Goal: Information Seeking & Learning: Learn about a topic

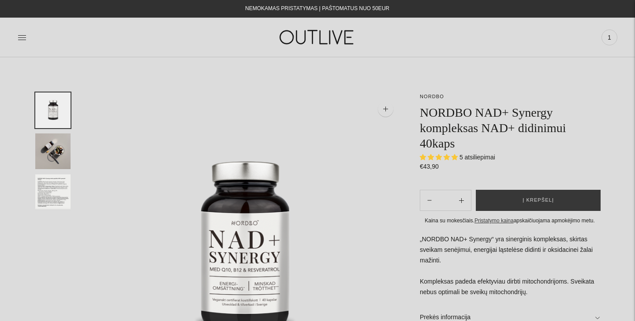
select select "**********"
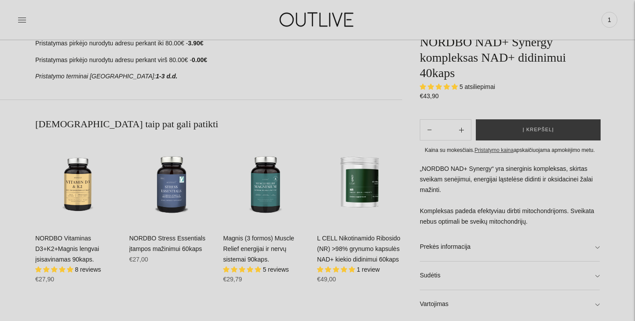
scroll to position [461, 0]
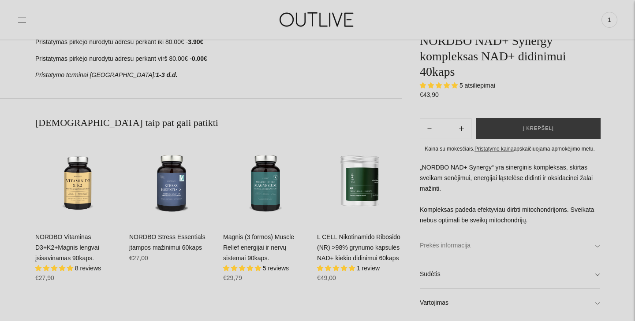
click at [505, 249] on link "Prekės informacija" at bounding box center [510, 246] width 180 height 28
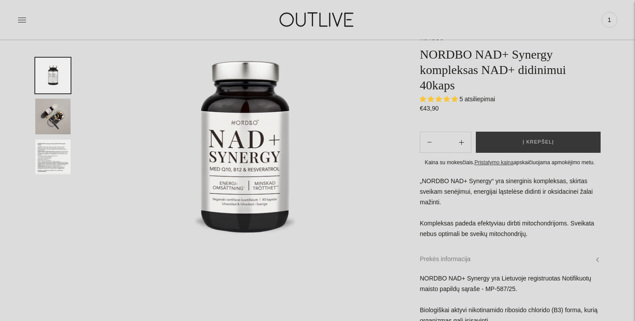
scroll to position [102, 0]
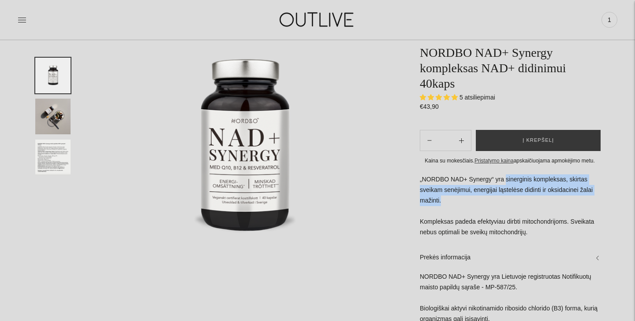
drag, startPoint x: 508, startPoint y: 148, endPoint x: 508, endPoint y: 172, distance: 24.7
click at [508, 175] on p "„NORDBO NAD+ Synergy“ yra sinerginis kompleksas, skirtas sveikam senėjimui, ene…" at bounding box center [510, 207] width 180 height 64
copy p "sinerginis kompleksas, skirtas sveikam senėjimui, energijai ląstelėse didinti i…"
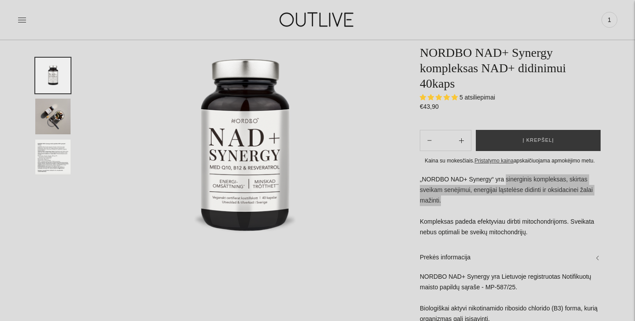
copy p "sinerginis kompleksas, skirtas sveikam senėjimui, energijai ląstelėse didinti i…"
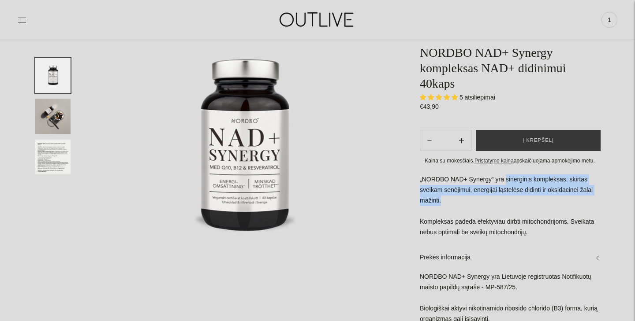
click at [320, 19] on img at bounding box center [317, 19] width 110 height 30
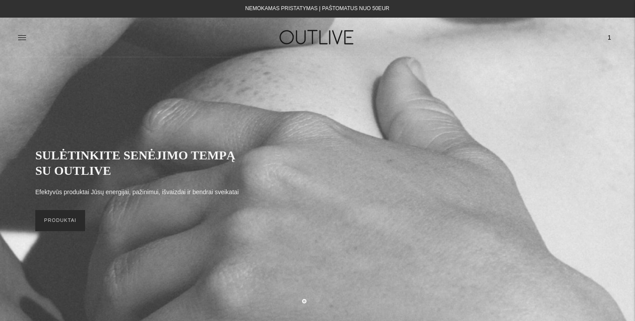
click at [73, 222] on link "PRODUKTAI" at bounding box center [60, 220] width 50 height 21
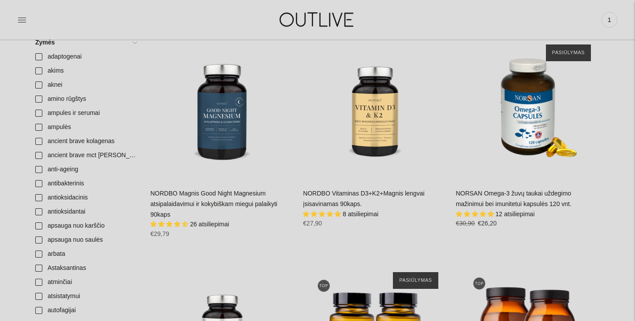
scroll to position [113, 0]
